Goal: Task Accomplishment & Management: Manage account settings

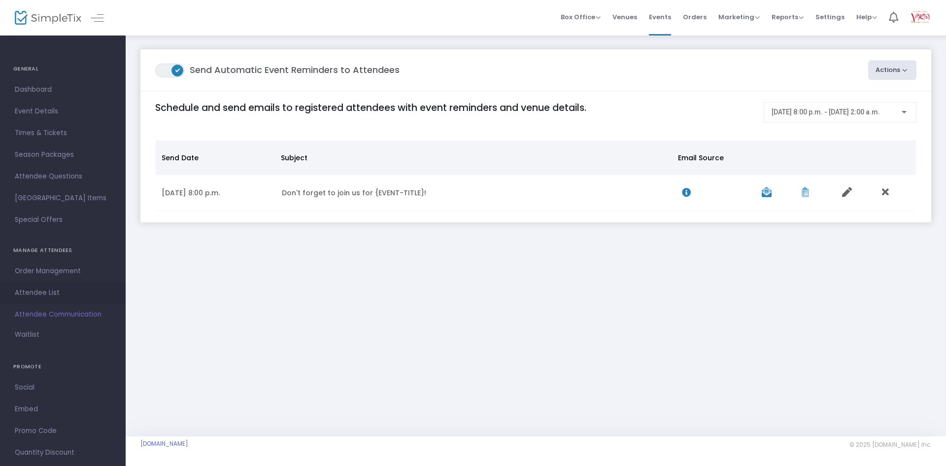
click at [31, 293] on span "Attendee List" at bounding box center [63, 292] width 96 height 13
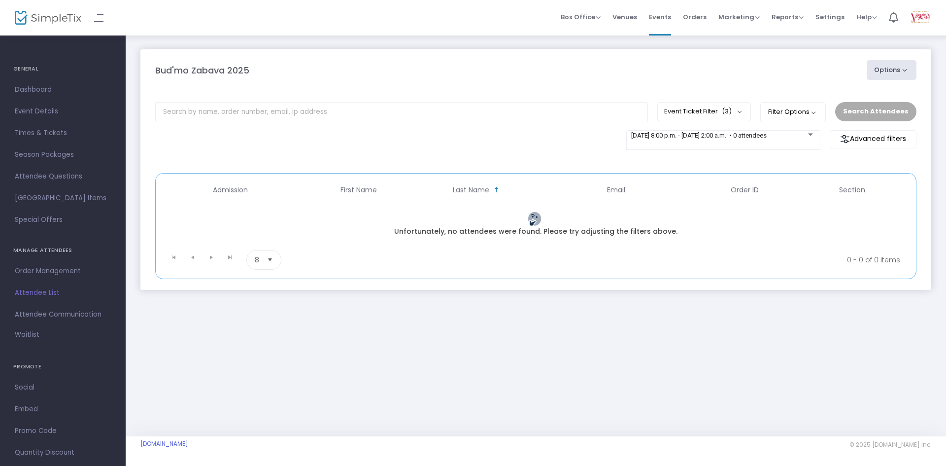
click at [40, 288] on span "Attendee List" at bounding box center [63, 292] width 96 height 13
